Goal: Information Seeking & Learning: Learn about a topic

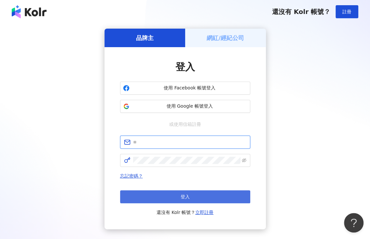
type input "**********"
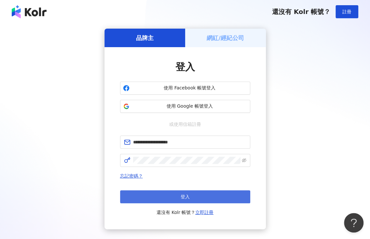
click at [174, 196] on button "登入" at bounding box center [185, 196] width 130 height 13
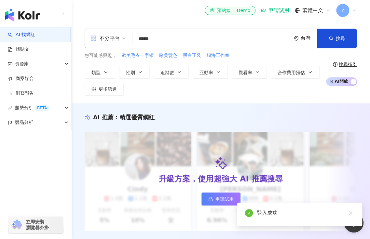
type input "****"
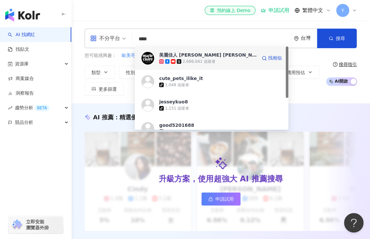
click at [198, 60] on div "2,686,041 追蹤者" at bounding box center [198, 62] width 33 height 6
